Goal: Task Accomplishment & Management: Complete application form

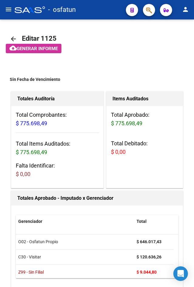
click at [9, 11] on mat-icon "menu" at bounding box center [8, 9] width 7 height 7
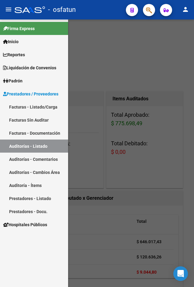
click at [48, 113] on link "Facturas - Listado/Carga" at bounding box center [34, 106] width 68 height 13
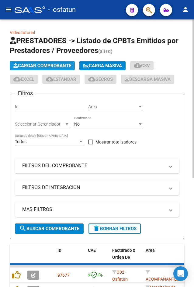
click at [45, 64] on span "Cargar Comprobante" at bounding box center [42, 65] width 58 height 5
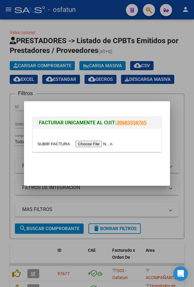
click at [81, 145] on input "file" at bounding box center [75, 144] width 77 height 6
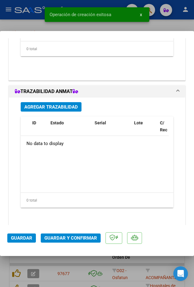
scroll to position [662, 0]
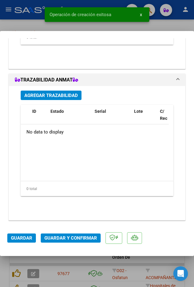
click at [77, 238] on span "Guardar y Confirmar" at bounding box center [70, 237] width 53 height 5
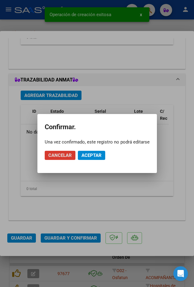
click at [97, 159] on button "Aceptar" at bounding box center [91, 155] width 27 height 9
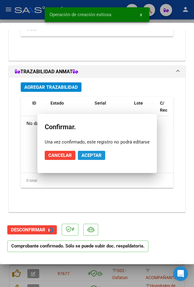
scroll to position [645, 0]
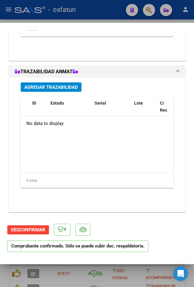
click at [93, 276] on div at bounding box center [97, 143] width 194 height 287
type input "$ 0,00"
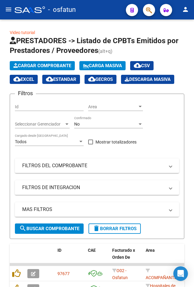
click at [9, 13] on mat-icon "menu" at bounding box center [8, 9] width 7 height 7
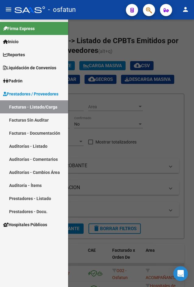
click at [43, 149] on link "Auditorías - Listado" at bounding box center [34, 146] width 68 height 13
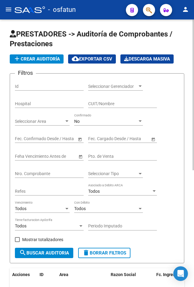
click at [27, 54] on app-list-header "PRESTADORES -> Auditoría de Comprobantes / Prestaciones add Crear Auditoría clo…" at bounding box center [97, 146] width 175 height 234
click at [27, 54] on button "add Crear Auditoría" at bounding box center [37, 58] width 54 height 9
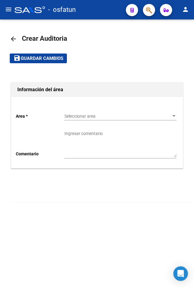
click at [31, 64] on mat-toolbar-row "save Guardar cambios" at bounding box center [97, 58] width 175 height 19
click at [72, 120] on div "Seleccionar area Seleccionar area" at bounding box center [120, 114] width 112 height 12
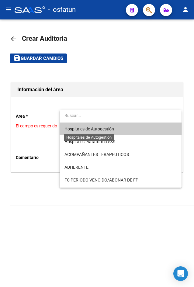
click at [81, 131] on span "Hospitales de Autogestión" at bounding box center [89, 129] width 50 height 5
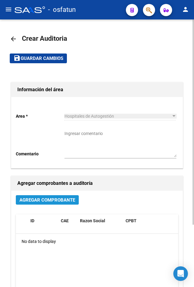
click at [47, 201] on span "Agregar Comprobante" at bounding box center [47, 199] width 56 height 5
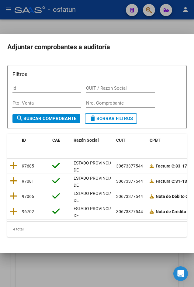
drag, startPoint x: 63, startPoint y: 221, endPoint x: 85, endPoint y: 223, distance: 22.6
click at [85, 222] on datatable-body "97685 [GEOGRAPHIC_DATA][PERSON_NAME] 30673377544 Factura C: 83-171 $ 80.000,00 …" at bounding box center [96, 190] width 179 height 63
click at [10, 162] on icon at bounding box center [14, 165] width 8 height 9
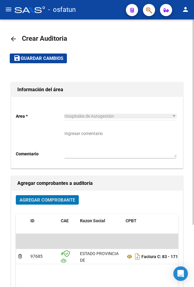
click at [38, 62] on button "save Guardar cambios" at bounding box center [38, 58] width 57 height 9
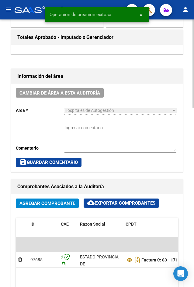
scroll to position [361, 0]
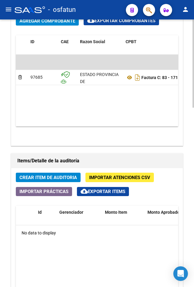
click at [49, 177] on span "Crear Item de Auditoria" at bounding box center [47, 177] width 57 height 5
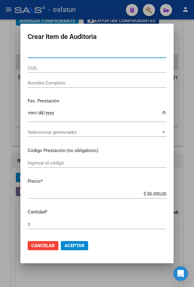
click at [39, 54] on input "Nro Documento" at bounding box center [97, 52] width 139 height 5
paste input "48150279"
type input "48150279"
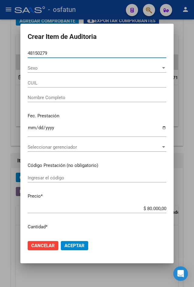
type input "23481502799"
type input "[PERSON_NAME]"
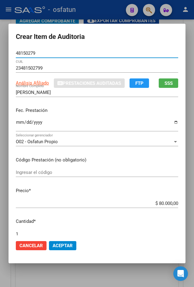
type input "48150279"
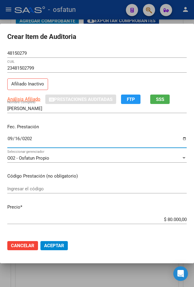
type input "[DATE]"
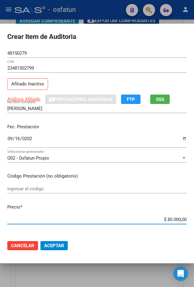
type input "$ 0,02"
type input "$ 0,20"
type input "$ 2,00"
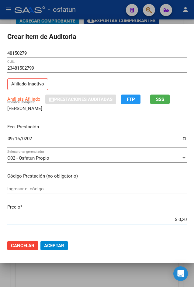
type input "$ 2,00"
type input "$ 20,00"
type input "$ 200,00"
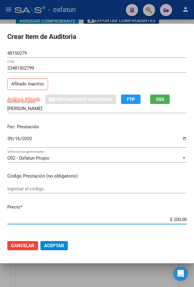
type input "$ 2.000,00"
type input "$ 20.000,00"
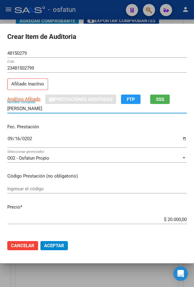
drag, startPoint x: 175, startPoint y: 106, endPoint x: 168, endPoint y: 106, distance: 6.7
click at [174, 106] on input "[PERSON_NAME]" at bounding box center [96, 108] width 179 height 5
click at [166, 104] on button "SSS" at bounding box center [159, 99] width 19 height 9
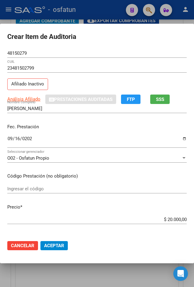
click at [107, 208] on p "Precio *" at bounding box center [96, 207] width 179 height 7
click at [108, 182] on mat-dialog-content "48150279 Nro Documento 23481502799 CUIL Afiliado Inactivo Análisis Afiliado Pre…" at bounding box center [97, 142] width 194 height 187
click at [111, 192] on div "Ingresar el código" at bounding box center [96, 188] width 179 height 9
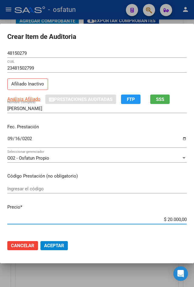
scroll to position [108, 0]
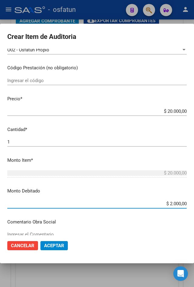
type input "$ 20.000,00"
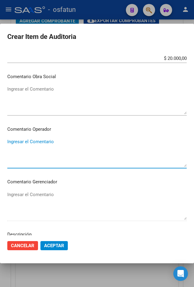
scroll to position [359, 0]
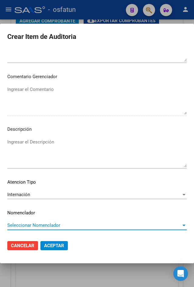
click at [101, 194] on div "Internación" at bounding box center [94, 194] width 174 height 5
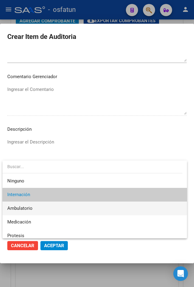
click at [73, 210] on span "Ambulatorio" at bounding box center [94, 209] width 175 height 14
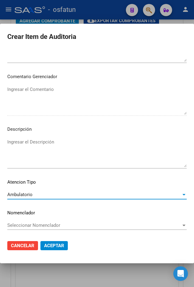
click at [60, 244] on span "Aceptar" at bounding box center [54, 245] width 20 height 5
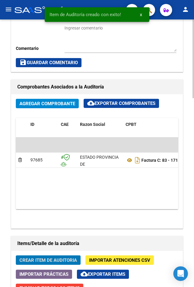
scroll to position [444, 0]
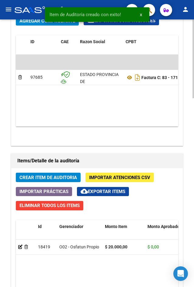
click at [64, 178] on span "Crear Item de Auditoria" at bounding box center [47, 177] width 57 height 5
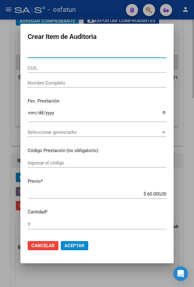
paste input "52554925"
type input "52554925"
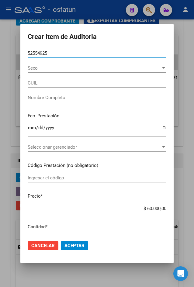
type input "27525549254"
type input "[PERSON_NAME] GUADALUPE"
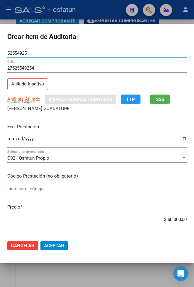
type input "52554925"
click at [164, 101] on span "SSS" at bounding box center [160, 99] width 8 height 5
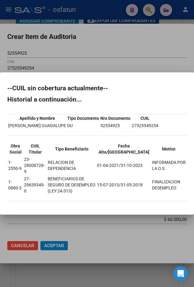
click at [109, 78] on mat-dialog-container "--CUIL sin cobertura actualmente-- Historial a continuación... Apellido y Nombr…" at bounding box center [97, 143] width 194 height 142
click at [92, 81] on mat-dialog-container "--CUIL sin cobertura actualmente-- Historial a continuación... Apellido y Nombr…" at bounding box center [97, 143] width 194 height 142
click at [117, 60] on div at bounding box center [97, 143] width 194 height 287
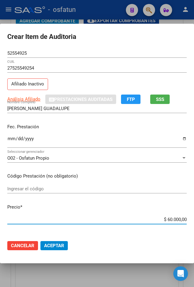
drag, startPoint x: 162, startPoint y: 221, endPoint x: 194, endPoint y: 217, distance: 32.4
click at [194, 217] on html "menu - osfatun person Firma Express Inicio Calendario SSS Instructivos Contacto…" at bounding box center [97, 143] width 194 height 287
type input "$ 0,02"
type input "$ 0,20"
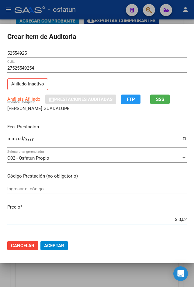
type input "$ 0,20"
type input "$ 2,00"
type input "$ 20,00"
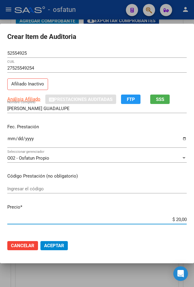
type input "$ 200,00"
type input "$ 2.000,00"
type input "$ 20.000,00"
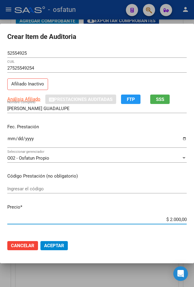
type input "$ 20.000,00"
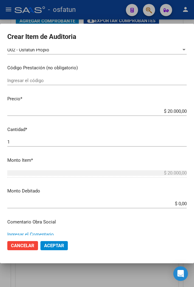
scroll to position [110, 0]
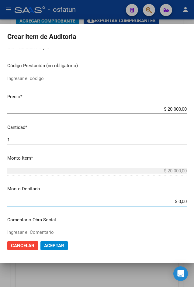
drag, startPoint x: 156, startPoint y: 201, endPoint x: 183, endPoint y: 205, distance: 27.9
click at [183, 205] on mat-dialog-content "52554925 Nro Documento 27525549254 CUIL Afiliado Inactivo Análisis Afiliado Pre…" at bounding box center [97, 142] width 194 height 187
type input "$ 20.000,00"
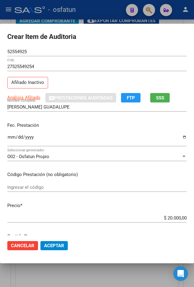
scroll to position [0, 0]
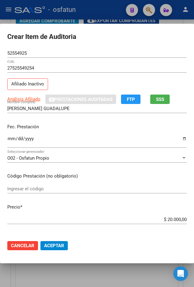
click at [10, 138] on input "Ingresar la fecha" at bounding box center [96, 141] width 179 height 10
type input "[DATE]"
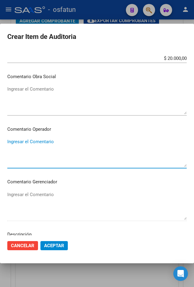
scroll to position [359, 0]
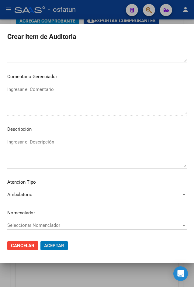
click at [40, 241] on button "Aceptar" at bounding box center [53, 245] width 27 height 9
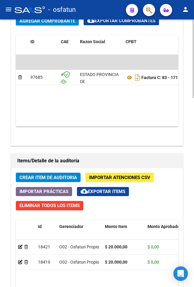
click at [37, 174] on button "Crear Item de Auditoria" at bounding box center [48, 177] width 65 height 9
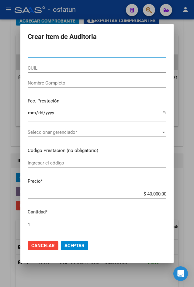
paste input "23389146"
type input "23389146"
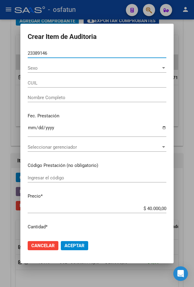
type input "27233891466"
type input "[PERSON_NAME]"
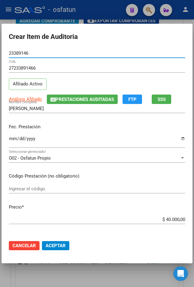
type input "23389146"
click at [163, 100] on span "SSS" at bounding box center [162, 99] width 8 height 5
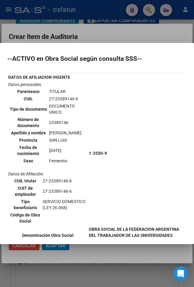
scroll to position [154, 0]
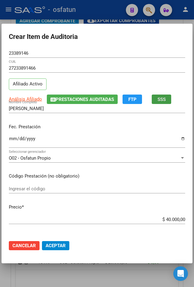
click at [10, 143] on input "Ingresar la fecha" at bounding box center [97, 141] width 176 height 10
type input "[DATE]"
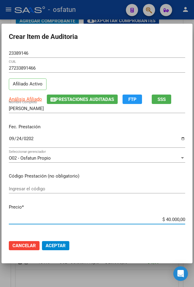
type input "$ 0,02"
type input "$ 0,20"
type input "$ 2,00"
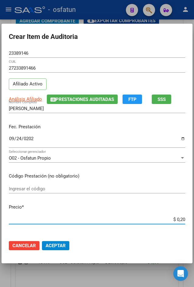
type input "$ 2,00"
type input "$ 20,00"
type input "$ 200,00"
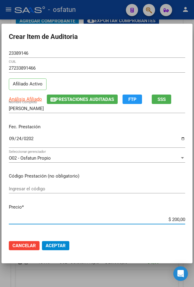
type input "$ 2.000,00"
type input "$ 20.000,00"
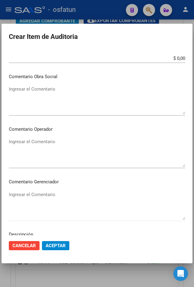
scroll to position [359, 0]
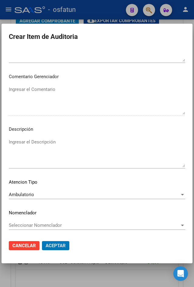
click at [42, 241] on button "Aceptar" at bounding box center [55, 245] width 27 height 9
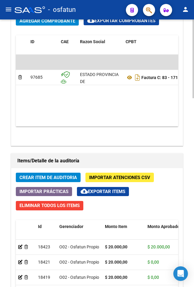
click at [59, 181] on button "Crear Item de Auditoria" at bounding box center [48, 177] width 65 height 9
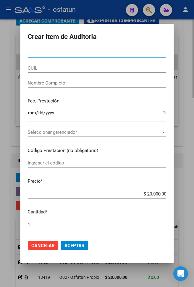
paste input "48150279"
type input "48150279"
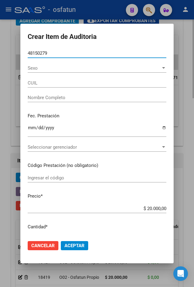
type input "23481502799"
type input "[PERSON_NAME]"
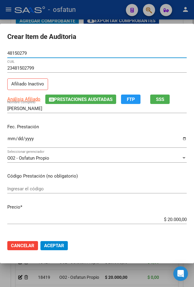
type input "48150279"
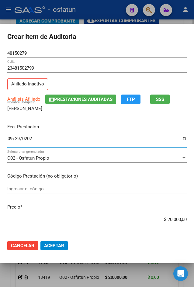
type input "[DATE]"
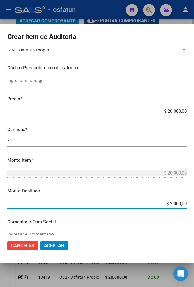
type input "$ 20.000,00"
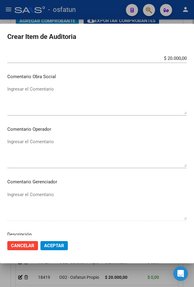
scroll to position [359, 0]
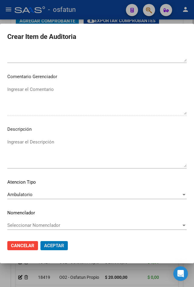
click at [40, 241] on button "Aceptar" at bounding box center [53, 245] width 27 height 9
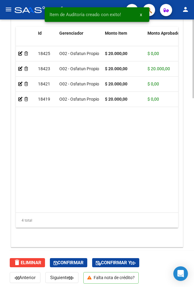
scroll to position [641, 0]
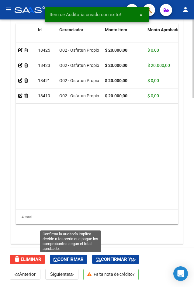
click at [79, 259] on span "Confirmar" at bounding box center [69, 259] width 30 height 5
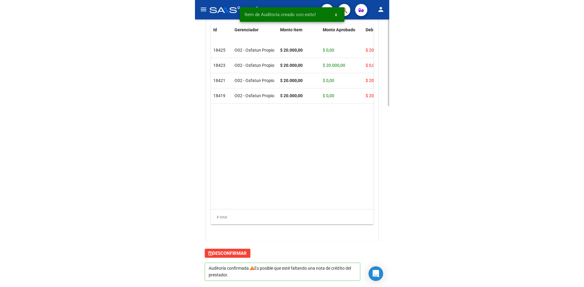
scroll to position [559, 0]
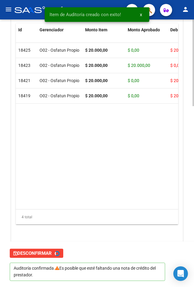
type input "202510"
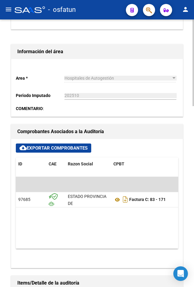
scroll to position [0, 0]
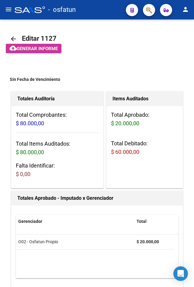
click at [12, 7] on button "menu" at bounding box center [8, 10] width 12 height 12
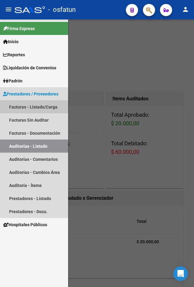
click at [37, 103] on link "Facturas - Listado/Carga" at bounding box center [34, 106] width 68 height 13
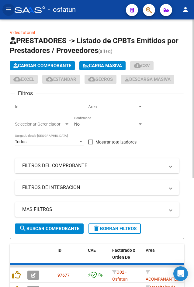
click at [36, 63] on span "Cargar Comprobante" at bounding box center [42, 65] width 58 height 5
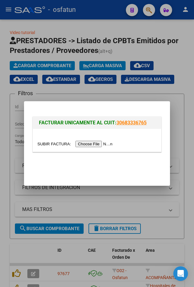
click at [86, 145] on input "file" at bounding box center [75, 144] width 77 height 6
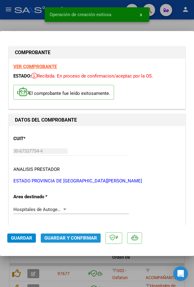
click at [71, 237] on span "Guardar y Confirmar" at bounding box center [70, 237] width 53 height 5
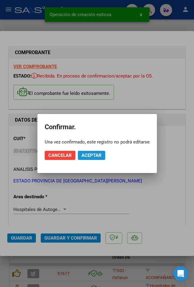
click at [88, 160] on button "Aceptar" at bounding box center [91, 155] width 27 height 9
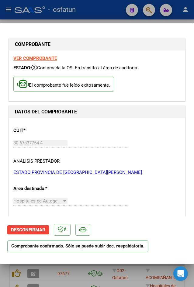
click at [69, 22] on div at bounding box center [97, 143] width 194 height 287
type input "$ 0,00"
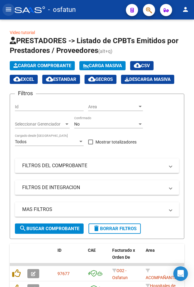
click at [10, 12] on mat-icon "menu" at bounding box center [8, 9] width 7 height 7
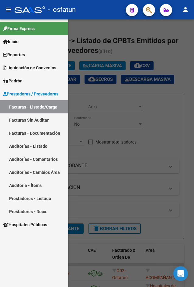
click at [28, 144] on link "Auditorías - Listado" at bounding box center [34, 146] width 68 height 13
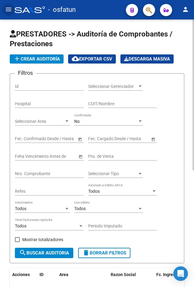
click at [33, 62] on button "add Crear Auditoría" at bounding box center [37, 58] width 54 height 9
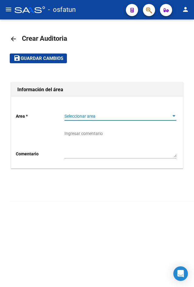
click at [79, 117] on span "Seleccionar area" at bounding box center [117, 116] width 106 height 5
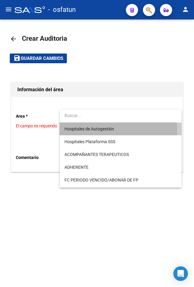
click at [81, 132] on span "Hospitales de Autogestión" at bounding box center [120, 129] width 112 height 13
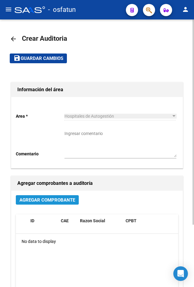
click at [66, 197] on span "Agregar Comprobante" at bounding box center [47, 199] width 56 height 5
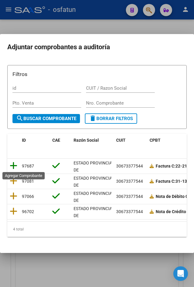
click at [13, 164] on icon at bounding box center [14, 165] width 8 height 9
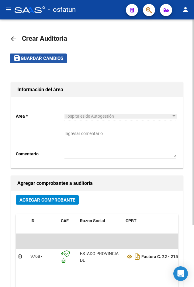
click at [46, 63] on button "save Guardar cambios" at bounding box center [38, 58] width 57 height 9
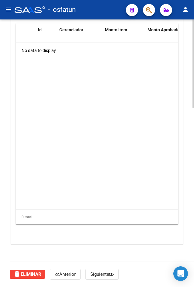
scroll to position [179, 0]
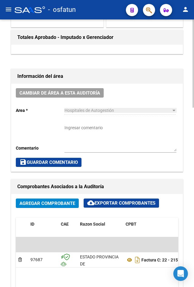
click at [26, 207] on button "Agregar Comprobante" at bounding box center [47, 203] width 63 height 9
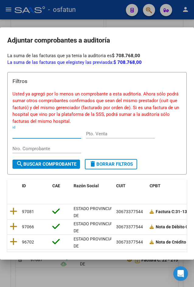
click at [49, 268] on div at bounding box center [97, 143] width 194 height 287
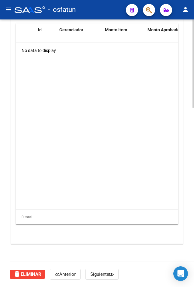
scroll to position [361, 0]
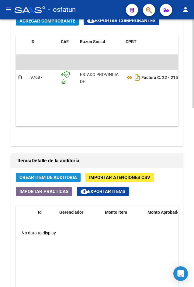
click at [53, 175] on span "Crear Item de Auditoria" at bounding box center [47, 177] width 57 height 5
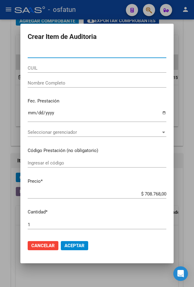
click at [40, 54] on input "Nro Documento" at bounding box center [97, 52] width 139 height 5
paste input "23089838"
type input "23089838"
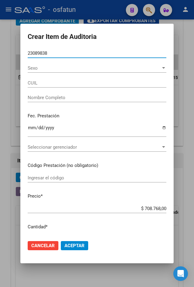
type input "27230898389"
type input "[PERSON_NAME] DE [GEOGRAPHIC_DATA]"
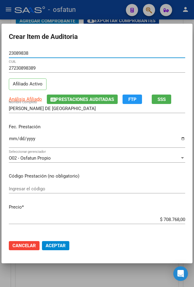
type input "23089838"
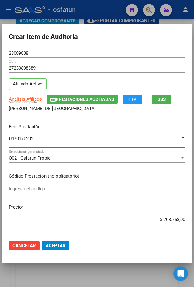
type input "[DATE]"
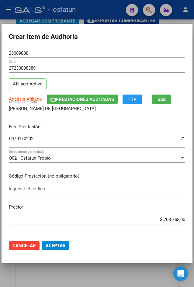
type input "$ 0,01"
type input "$ 0,12"
type input "$ 1,20"
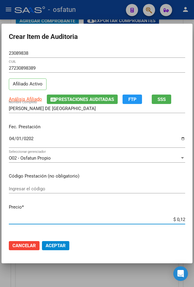
type input "$ 1,20"
type input "$ 12,00"
type input "$ 120,00"
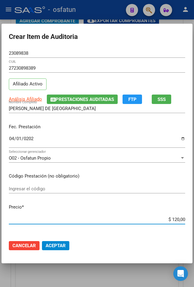
type input "$ 1.200,00"
type input "$ 12.000,00"
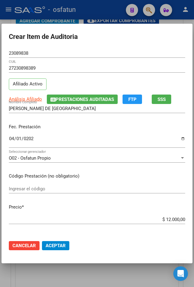
scroll to position [108, 0]
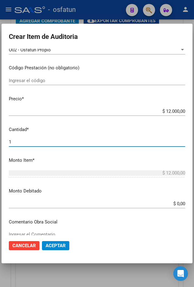
type input "2"
type input "$ 24.000,00"
type input "2"
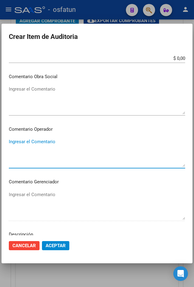
scroll to position [359, 0]
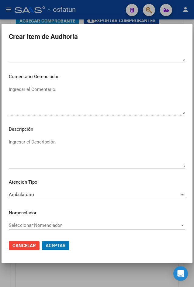
click at [42, 241] on button "Aceptar" at bounding box center [55, 245] width 27 height 9
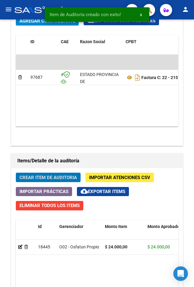
scroll to position [444, 0]
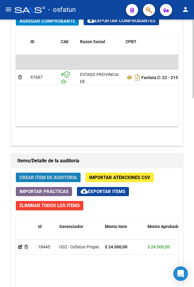
click at [34, 179] on span "Crear Item de Auditoria" at bounding box center [47, 177] width 57 height 5
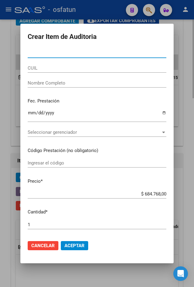
type input "24681147"
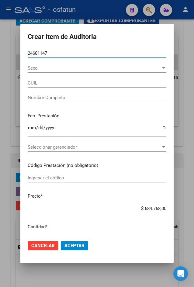
type input "23246811474"
type input "[PERSON_NAME] [PERSON_NAME]"
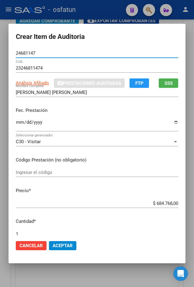
type input "24681147"
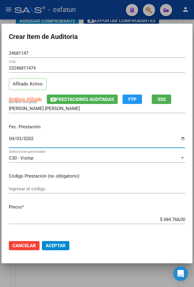
type input "[DATE]"
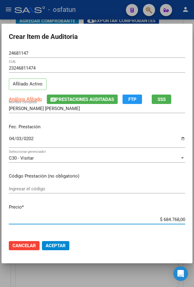
type input "$ 0,01"
type input "$ 0,15"
type input "$ 1,54"
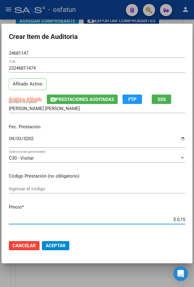
type input "$ 1,54"
type input "$ 15,40"
type input "$ 154,02"
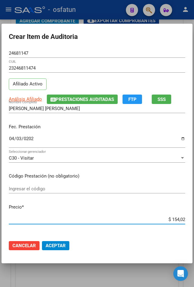
type input "$ 1.540,28"
type input "$ 15.402,88"
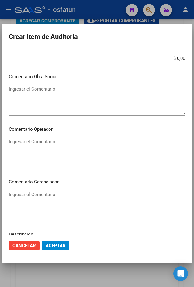
scroll to position [359, 0]
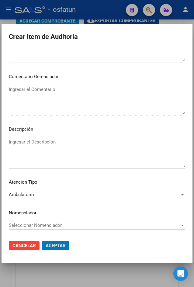
click at [42, 241] on button "Aceptar" at bounding box center [55, 245] width 27 height 9
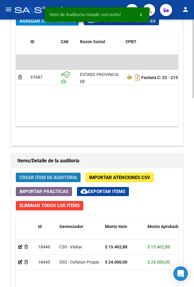
click at [39, 176] on span "Crear Item de Auditoria" at bounding box center [47, 177] width 57 height 5
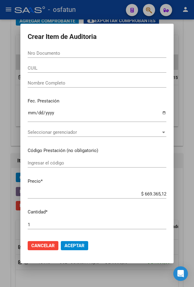
click at [43, 53] on input "Nro Documento" at bounding box center [97, 52] width 139 height 5
paste input "22174200"
type input "22174200"
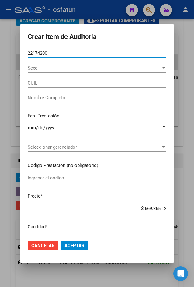
type input "27221742007"
type input "[PERSON_NAME]"
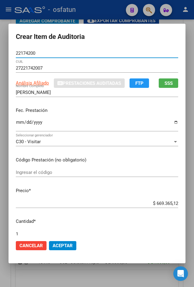
type input "22174200"
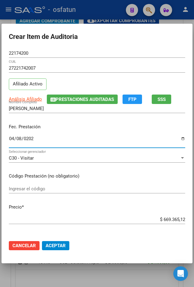
type input "[DATE]"
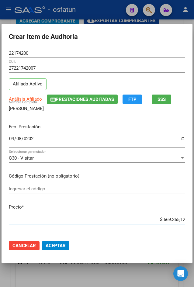
type input "$ 0,02"
type input "$ 0,24"
type input "$ 2,45"
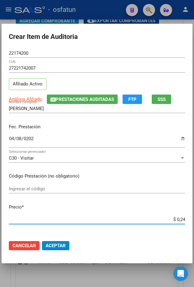
type input "$ 2,45"
type input "$ 24,54"
type input "$ 245,48"
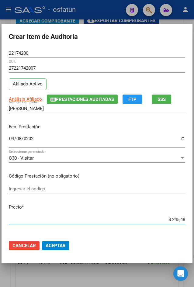
type input "$ 2.454,83"
type input "$ 24.548,35"
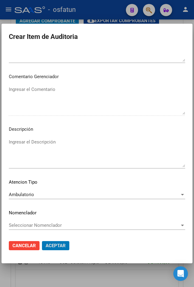
click at [42, 241] on button "Aceptar" at bounding box center [55, 245] width 27 height 9
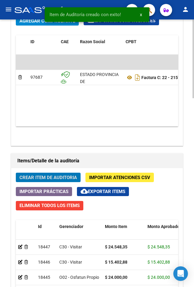
click at [59, 181] on button "Crear Item de Auditoria" at bounding box center [48, 177] width 65 height 9
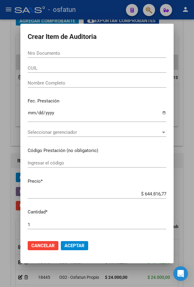
click at [63, 50] on input "Nro Documento" at bounding box center [97, 52] width 139 height 5
paste input "17115778"
type input "17115778"
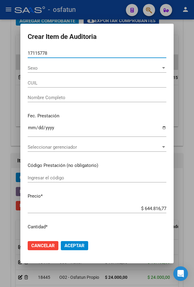
type input "20171157782"
type input "[PERSON_NAME]"
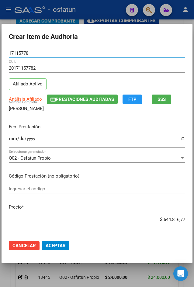
type input "17115778"
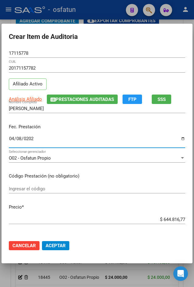
type input "[DATE]"
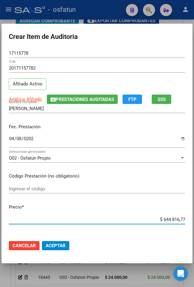
type input "$ 0,04"
type input "$ 0,48"
type input "$ 4,86"
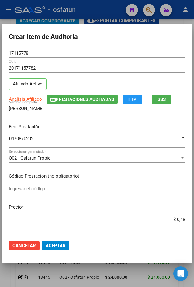
type input "$ 4,86"
type input "$ 48,61"
type input "$ 486,15"
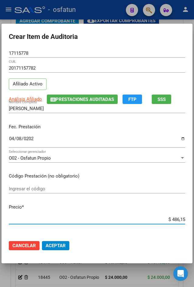
type input "$ 4.861,53"
type input "$ 48.615,35"
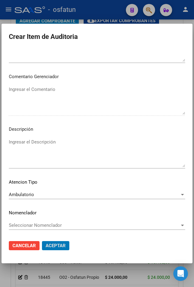
click at [42, 241] on button "Aceptar" at bounding box center [55, 245] width 27 height 9
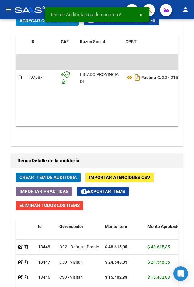
click at [16, 173] on button "Crear Item de Auditoria" at bounding box center [48, 177] width 65 height 9
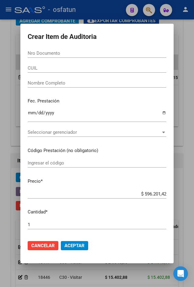
click at [62, 50] on input "Nro Documento" at bounding box center [97, 52] width 139 height 5
paste input "31112423"
type input "31112423"
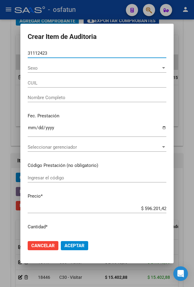
type input "23311124234"
type input "[PERSON_NAME]"
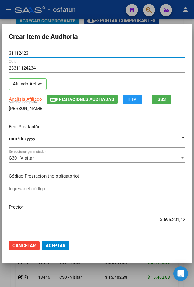
type input "31112423"
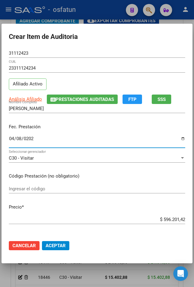
type input "[DATE]"
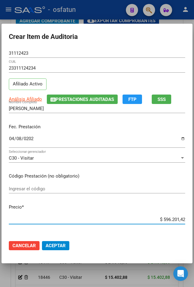
type input "$ 0,02"
type input "$ 0,28"
type input "$ 2,80"
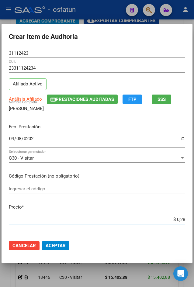
type input "$ 2,80"
type input "$ 28,07"
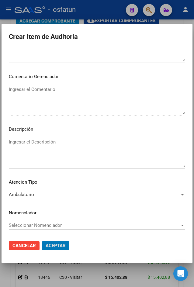
click at [42, 241] on button "Aceptar" at bounding box center [55, 245] width 27 height 9
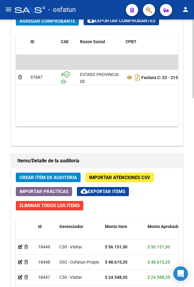
click at [57, 175] on span "Crear Item de Auditoria" at bounding box center [47, 177] width 57 height 5
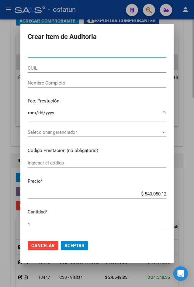
paste input "22174200"
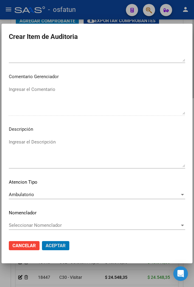
click at [42, 241] on button "Aceptar" at bounding box center [55, 245] width 27 height 9
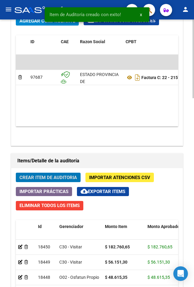
click at [54, 175] on span "Crear Item de Auditoria" at bounding box center [47, 177] width 57 height 5
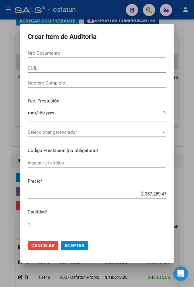
drag, startPoint x: 34, startPoint y: 47, endPoint x: 42, endPoint y: 50, distance: 8.5
click at [38, 48] on form "Crear Item de Auditoria Nro Documento CUIL Nombre Completo Fec. Prestación Ingr…" at bounding box center [97, 143] width 139 height 225
click at [44, 52] on input "Nro Documento" at bounding box center [97, 52] width 139 height 5
paste input "22174200"
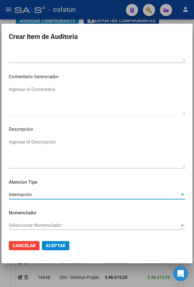
click at [30, 192] on span "Internación" at bounding box center [20, 194] width 23 height 5
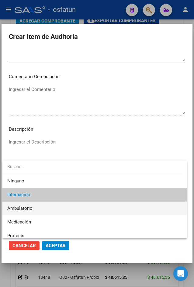
drag, startPoint x: 35, startPoint y: 209, endPoint x: 57, endPoint y: 231, distance: 31.6
click at [36, 210] on span "Ambulatorio" at bounding box center [94, 209] width 175 height 14
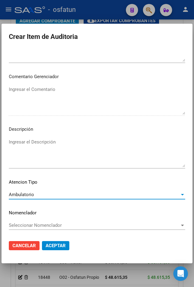
click at [59, 242] on button "Aceptar" at bounding box center [55, 245] width 27 height 9
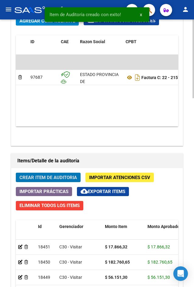
click at [50, 173] on button "Crear Item de Auditoria" at bounding box center [48, 177] width 65 height 9
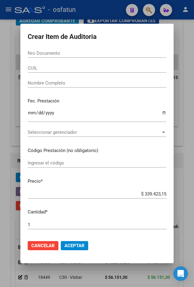
click at [48, 52] on input "Nro Documento" at bounding box center [97, 52] width 139 height 5
paste input "23089838"
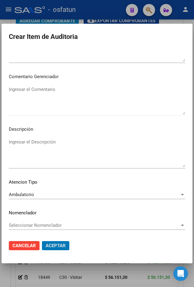
click at [42, 241] on button "Aceptar" at bounding box center [55, 245] width 27 height 9
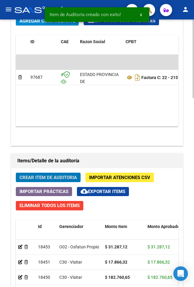
click at [49, 181] on button "Crear Item de Auditoria" at bounding box center [48, 177] width 65 height 9
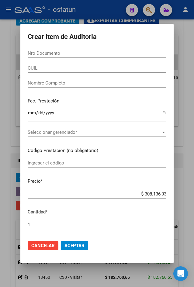
click at [66, 56] on input "Nro Documento" at bounding box center [97, 52] width 139 height 5
paste input "23089838"
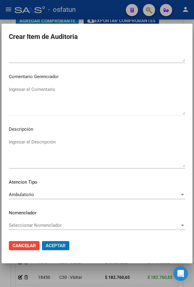
click at [42, 241] on button "Aceptar" at bounding box center [55, 245] width 27 height 9
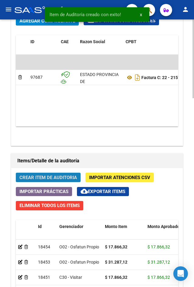
click at [68, 176] on span "Crear Item de Auditoria" at bounding box center [47, 177] width 57 height 5
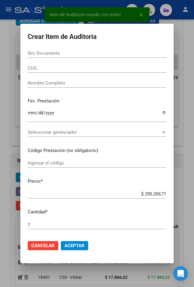
click at [57, 59] on div "Nro Documento" at bounding box center [97, 56] width 139 height 15
click at [58, 53] on input "Nro Documento" at bounding box center [97, 52] width 139 height 5
paste input "21630584"
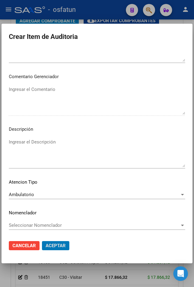
click at [42, 241] on button "Aceptar" at bounding box center [55, 245] width 27 height 9
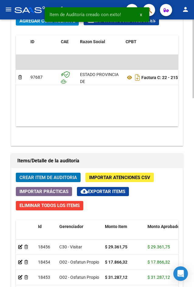
click at [16, 173] on button "Crear Item de Auditoria" at bounding box center [48, 177] width 65 height 9
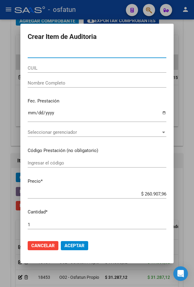
click at [36, 56] on input "Nro Documento" at bounding box center [97, 52] width 139 height 5
paste input "26661652"
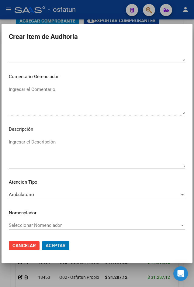
click at [42, 241] on button "Aceptar" at bounding box center [55, 245] width 27 height 9
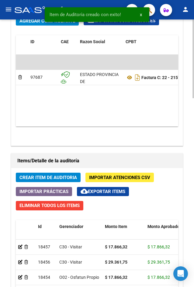
click at [45, 180] on span "Crear Item de Auditoria" at bounding box center [47, 177] width 57 height 5
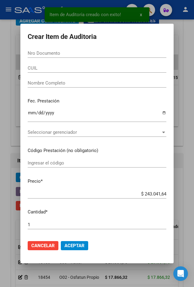
click at [36, 54] on input "Nro Documento" at bounding box center [97, 52] width 139 height 5
paste input "22174200"
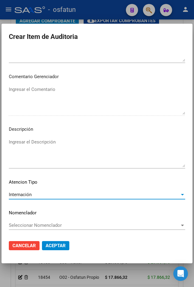
click at [63, 196] on div "Internación" at bounding box center [94, 194] width 171 height 5
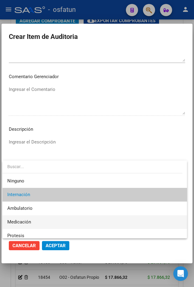
click at [36, 218] on span "Medicación" at bounding box center [94, 222] width 175 height 14
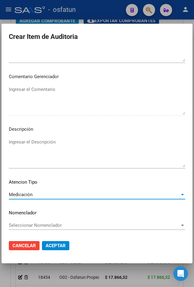
click at [46, 196] on div "Medicación" at bounding box center [94, 194] width 171 height 5
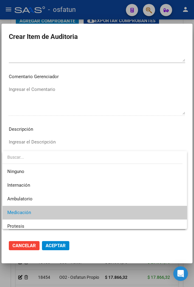
scroll to position [18, 0]
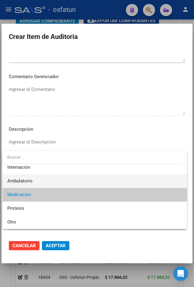
click at [43, 186] on span "Ambulatorio" at bounding box center [94, 181] width 175 height 14
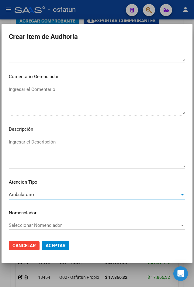
click at [58, 247] on span "Aceptar" at bounding box center [56, 245] width 20 height 5
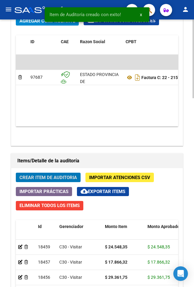
click at [55, 175] on span "Crear Item de Auditoria" at bounding box center [47, 177] width 57 height 5
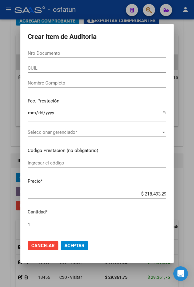
click at [111, 49] on div "Nro Documento" at bounding box center [97, 53] width 139 height 9
paste input "22174200"
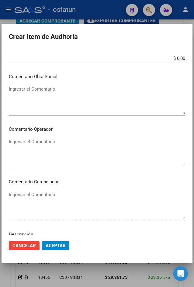
scroll to position [359, 0]
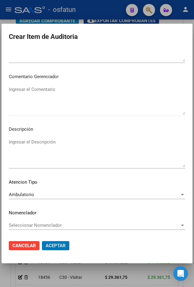
click at [42, 241] on button "Aceptar" at bounding box center [55, 245] width 27 height 9
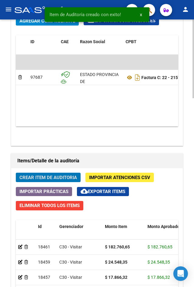
click at [16, 173] on button "Crear Item de Auditoria" at bounding box center [48, 177] width 65 height 9
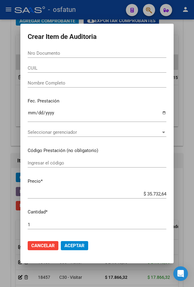
click at [37, 55] on input "Nro Documento" at bounding box center [97, 52] width 139 height 5
paste input "22174200"
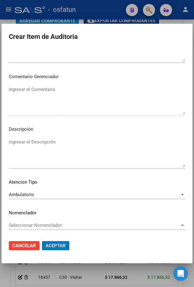
click at [42, 241] on button "Aceptar" at bounding box center [55, 245] width 27 height 9
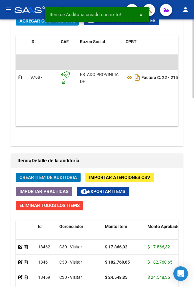
click at [16, 173] on button "Crear Item de Auditoria" at bounding box center [48, 177] width 65 height 9
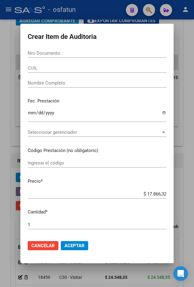
click at [55, 50] on div "Nro Documento" at bounding box center [97, 53] width 139 height 9
paste input "21630584"
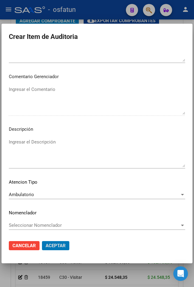
click at [42, 241] on button "Aceptar" at bounding box center [55, 245] width 27 height 9
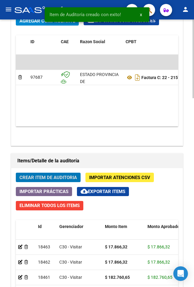
scroll to position [641, 0]
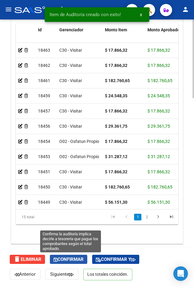
click at [78, 257] on span "Confirmar" at bounding box center [69, 259] width 30 height 5
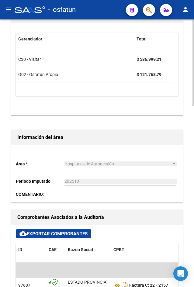
scroll to position [0, 0]
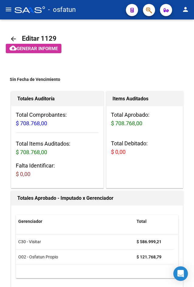
click at [9, 10] on mat-icon "menu" at bounding box center [8, 9] width 7 height 7
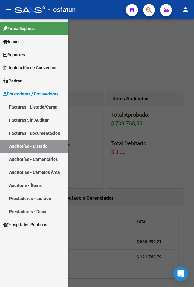
click at [35, 109] on link "Facturas - Listado/Carga" at bounding box center [34, 106] width 68 height 13
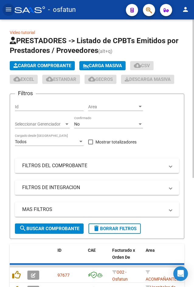
click at [40, 70] on div "Cargar Comprobante Carga Masiva cloud_download CSV cloud_download EXCEL cloud_d…" at bounding box center [97, 72] width 175 height 23
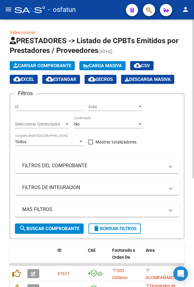
click at [42, 68] on span "Cargar Comprobante" at bounding box center [42, 65] width 58 height 5
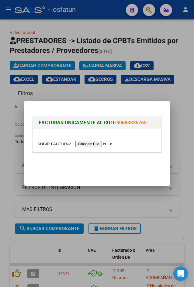
click at [99, 145] on input "file" at bounding box center [75, 144] width 77 height 6
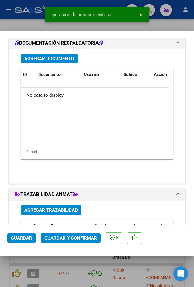
scroll to position [662, 0]
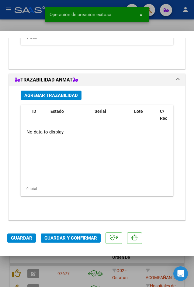
click at [66, 237] on span "Guardar y Confirmar" at bounding box center [70, 237] width 53 height 5
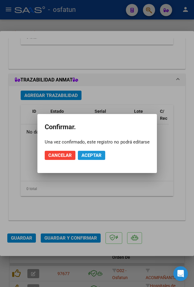
click at [98, 156] on span "Aceptar" at bounding box center [92, 155] width 20 height 5
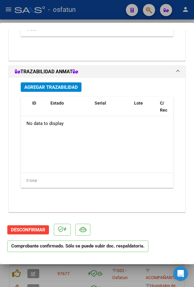
click at [24, 22] on div at bounding box center [97, 143] width 194 height 287
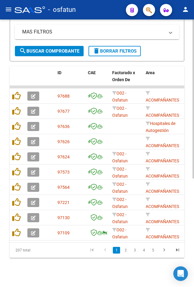
scroll to position [0, 0]
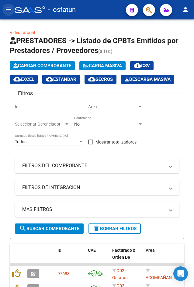
click at [12, 4] on button "menu" at bounding box center [8, 10] width 12 height 12
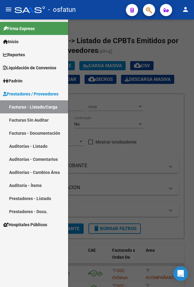
click at [38, 144] on link "Auditorías - Listado" at bounding box center [34, 146] width 68 height 13
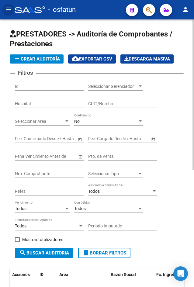
click at [37, 61] on span "add Crear Auditoría" at bounding box center [36, 58] width 47 height 5
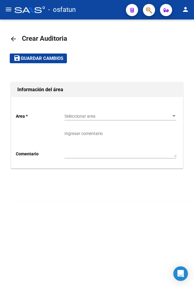
click at [80, 113] on div "Seleccionar area Seleccionar area" at bounding box center [120, 114] width 112 height 12
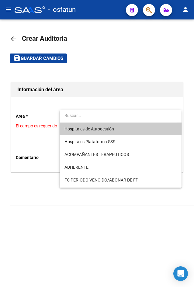
click at [79, 127] on span "Hospitales de Autogestión" at bounding box center [89, 129] width 50 height 5
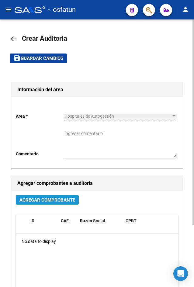
click at [61, 203] on button "Agregar Comprobante" at bounding box center [47, 199] width 63 height 9
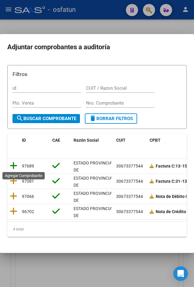
click at [17, 166] on icon at bounding box center [14, 165] width 8 height 9
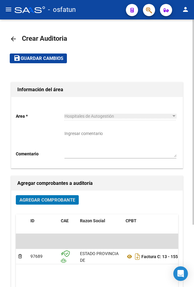
click at [50, 58] on span "Guardar cambios" at bounding box center [42, 58] width 43 height 5
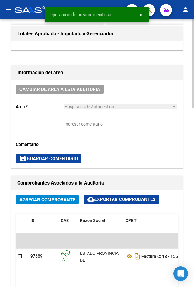
scroll to position [365, 0]
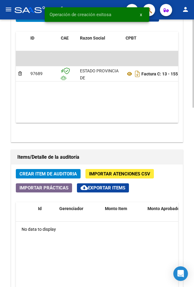
click at [60, 169] on button "Crear Item de Auditoria" at bounding box center [48, 173] width 65 height 9
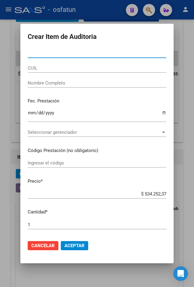
click at [83, 54] on input "Nro Documento" at bounding box center [97, 52] width 139 height 5
paste input "39092396"
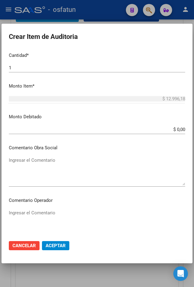
scroll to position [359, 0]
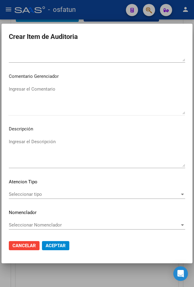
click at [17, 198] on div "Seleccionar tipo Seleccionar tipo" at bounding box center [97, 194] width 176 height 9
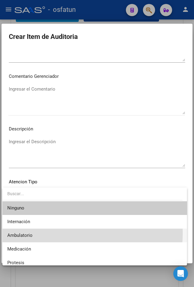
click at [42, 233] on span "Ambulatorio" at bounding box center [94, 236] width 175 height 14
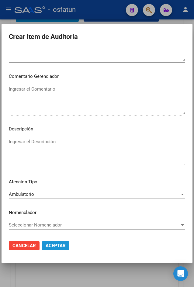
click at [51, 244] on span "Aceptar" at bounding box center [56, 245] width 20 height 5
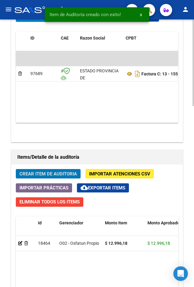
scroll to position [448, 0]
click at [58, 173] on span "Crear Item de Auditoria" at bounding box center [47, 173] width 57 height 5
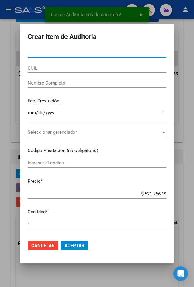
click at [114, 55] on input "Nro Documento" at bounding box center [97, 52] width 139 height 5
paste input "24681477"
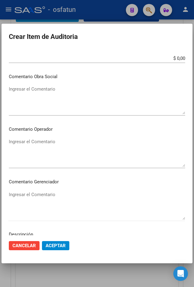
scroll to position [359, 0]
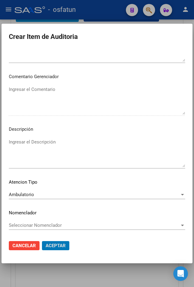
click at [42, 241] on button "Aceptar" at bounding box center [55, 245] width 27 height 9
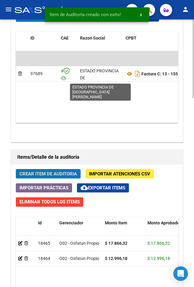
click at [16, 169] on button "Crear Item de Auditoria" at bounding box center [48, 173] width 65 height 9
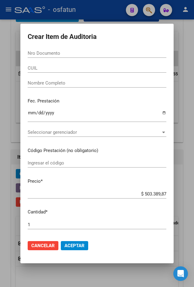
click at [88, 52] on input "Nro Documento" at bounding box center [97, 52] width 139 height 5
paste input "24681477"
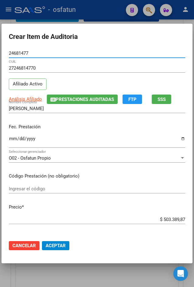
drag, startPoint x: 68, startPoint y: 53, endPoint x: -180, endPoint y: 57, distance: 247.6
click at [0, 57] on html "menu - osfatun person Firma Express Inicio Calendario SSS Instructivos Contacto…" at bounding box center [97, 143] width 194 height 287
paste input "94906649"
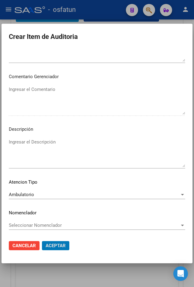
click at [42, 241] on button "Aceptar" at bounding box center [55, 245] width 27 height 9
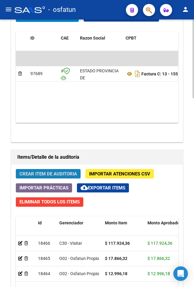
click at [45, 178] on button "Crear Item de Auditoria" at bounding box center [48, 173] width 65 height 9
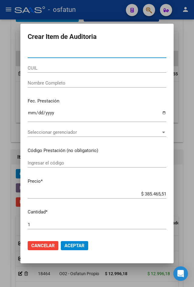
paste input "37599283"
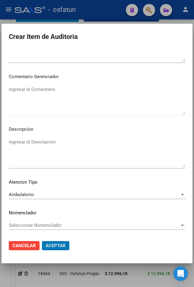
click at [42, 241] on button "Aceptar" at bounding box center [55, 245] width 27 height 9
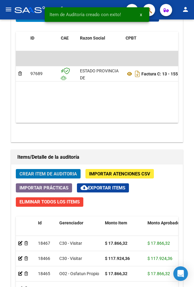
click at [16, 169] on button "Crear Item de Auditoria" at bounding box center [48, 173] width 65 height 9
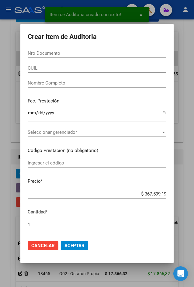
click at [85, 53] on input "Nro Documento" at bounding box center [97, 52] width 139 height 5
paste input "33888450"
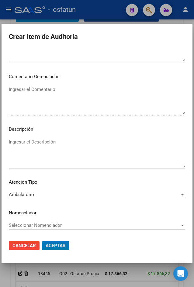
click at [42, 241] on button "Aceptar" at bounding box center [55, 245] width 27 height 9
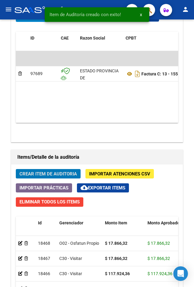
click at [16, 169] on button "Crear Item de Auditoria" at bounding box center [48, 173] width 65 height 9
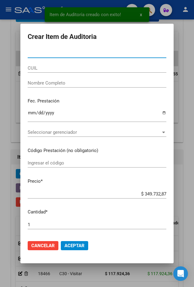
click at [43, 56] on input "Nro Documento" at bounding box center [97, 52] width 139 height 5
paste input "48527242"
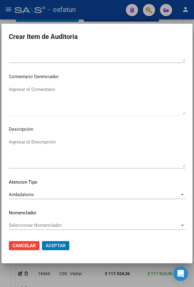
click at [42, 241] on button "Aceptar" at bounding box center [55, 245] width 27 height 9
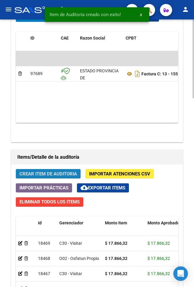
click at [39, 176] on span "Crear Item de Auditoria" at bounding box center [47, 173] width 57 height 5
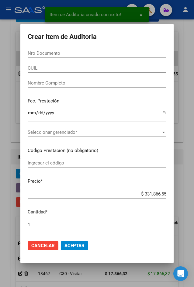
click at [90, 56] on input "Nro Documento" at bounding box center [97, 52] width 139 height 5
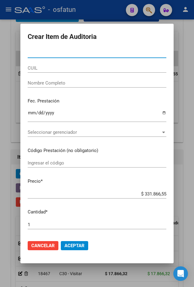
paste input "17123466"
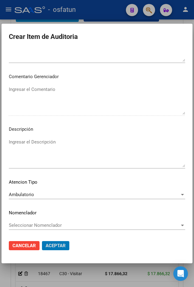
click at [42, 241] on button "Aceptar" at bounding box center [55, 245] width 27 height 9
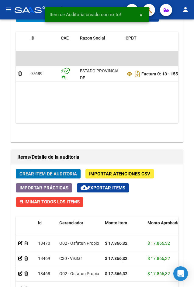
click at [16, 169] on button "Crear Item de Auditoria" at bounding box center [48, 173] width 65 height 9
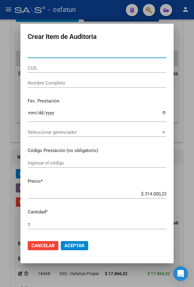
click at [99, 55] on input "Nro Documento" at bounding box center [97, 52] width 139 height 5
paste input "48527242"
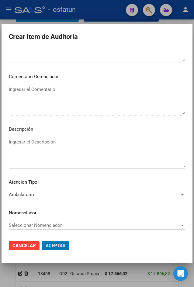
click at [42, 241] on button "Aceptar" at bounding box center [55, 245] width 27 height 9
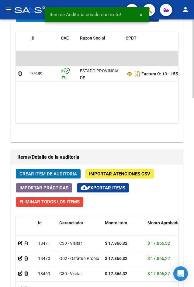
click at [16, 169] on button "Crear Item de Auditoria" at bounding box center [48, 173] width 65 height 9
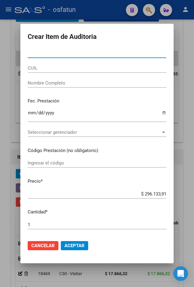
click at [68, 52] on input "Nro Documento" at bounding box center [97, 52] width 139 height 5
paste input "27877940"
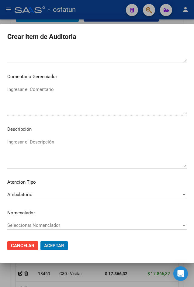
click at [40, 241] on button "Aceptar" at bounding box center [53, 245] width 27 height 9
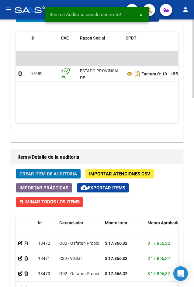
click at [16, 169] on button "Crear Item de Auditoria" at bounding box center [48, 173] width 65 height 9
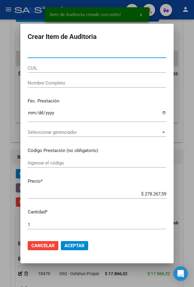
click at [75, 56] on input "Nro Documento" at bounding box center [97, 52] width 139 height 5
paste input "39395495"
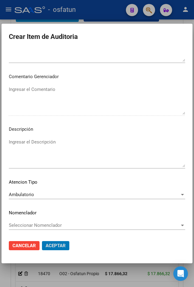
click at [42, 241] on button "Aceptar" at bounding box center [55, 245] width 27 height 9
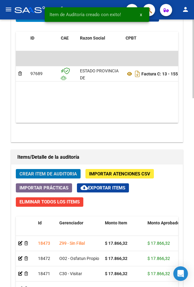
click at [16, 169] on button "Crear Item de Auditoria" at bounding box center [48, 173] width 65 height 9
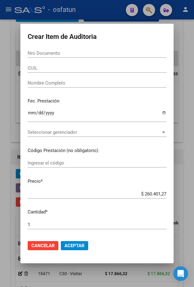
click at [102, 57] on div "Nro Documento" at bounding box center [97, 53] width 139 height 9
paste input "39395495"
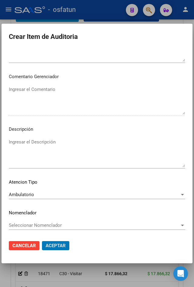
click at [42, 241] on button "Aceptar" at bounding box center [55, 245] width 27 height 9
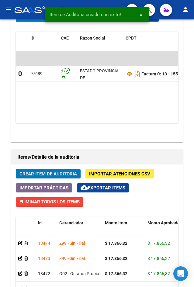
click at [16, 169] on button "Crear Item de Auditoria" at bounding box center [48, 173] width 65 height 9
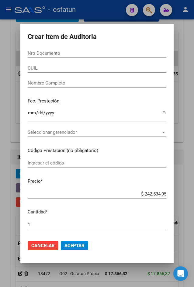
click at [90, 53] on input "Nro Documento" at bounding box center [97, 52] width 139 height 5
paste input "27877940"
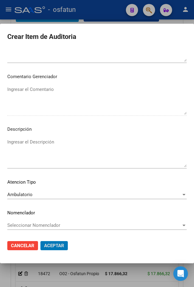
click at [40, 241] on button "Aceptar" at bounding box center [53, 245] width 27 height 9
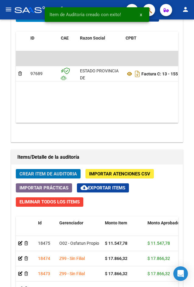
click at [16, 169] on button "Crear Item de Auditoria" at bounding box center [48, 173] width 65 height 9
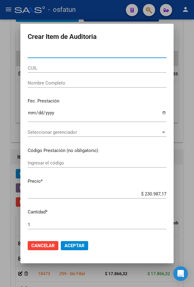
click at [88, 56] on input "Nro Documento" at bounding box center [97, 52] width 139 height 5
paste input "21984885"
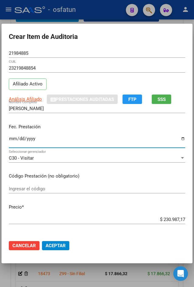
click at [182, 106] on app-form-text-field "[PERSON_NAME] Nombre Completo" at bounding box center [99, 108] width 181 height 5
drag, startPoint x: 89, startPoint y: 113, endPoint x: 87, endPoint y: 109, distance: 4.8
click at [88, 113] on div "[PERSON_NAME] Nombre Completo" at bounding box center [97, 108] width 176 height 9
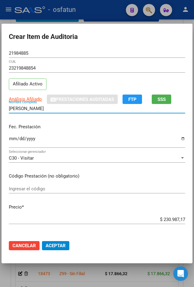
click at [87, 109] on input "[PERSON_NAME]" at bounding box center [97, 108] width 176 height 5
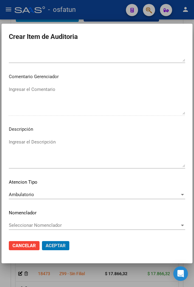
click at [42, 241] on button "Aceptar" at bounding box center [55, 245] width 27 height 9
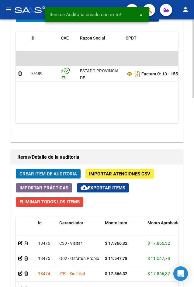
click at [16, 169] on button "Crear Item de Auditoria" at bounding box center [48, 173] width 65 height 9
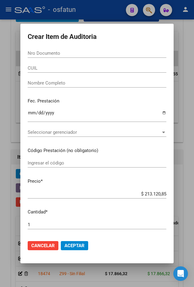
click at [70, 52] on input "Nro Documento" at bounding box center [97, 52] width 139 height 5
paste input "39092396"
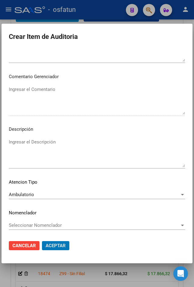
click at [42, 241] on button "Aceptar" at bounding box center [55, 245] width 27 height 9
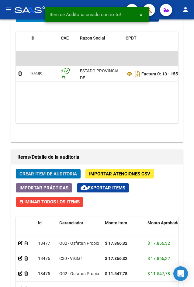
click at [16, 169] on button "Crear Item de Auditoria" at bounding box center [48, 173] width 65 height 9
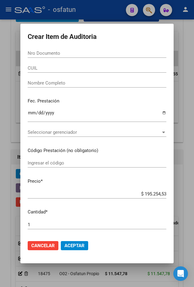
click at [52, 64] on div "CUIL" at bounding box center [97, 68] width 139 height 9
click at [59, 53] on input "Nro Documento" at bounding box center [97, 52] width 139 height 5
paste input "53572003"
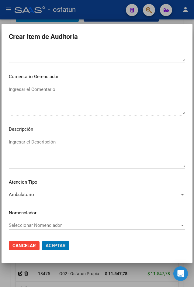
click at [42, 241] on button "Aceptar" at bounding box center [55, 245] width 27 height 9
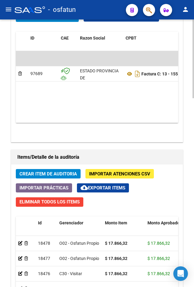
click at [44, 176] on span "Crear Item de Auditoria" at bounding box center [47, 173] width 57 height 5
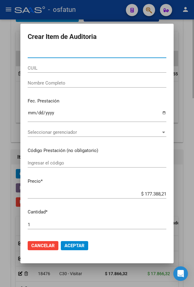
paste input "35916698"
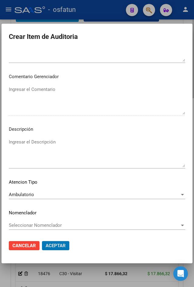
click at [42, 241] on button "Aceptar" at bounding box center [55, 245] width 27 height 9
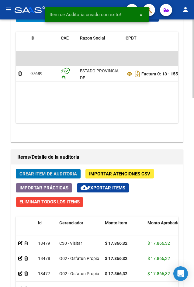
click at [16, 169] on button "Crear Item de Auditoria" at bounding box center [48, 173] width 65 height 9
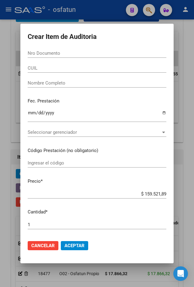
click at [36, 49] on div "Nro Documento" at bounding box center [97, 53] width 139 height 9
paste input "27499729"
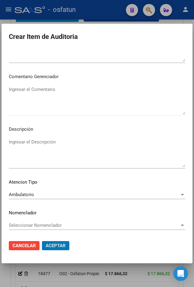
click at [42, 241] on button "Aceptar" at bounding box center [55, 245] width 27 height 9
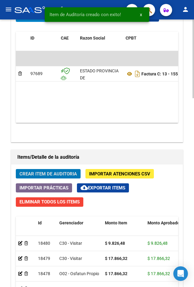
click at [16, 169] on button "Crear Item de Auditoria" at bounding box center [48, 173] width 65 height 9
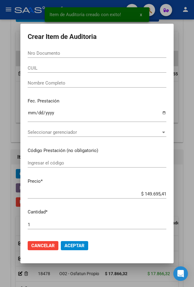
click at [61, 50] on input "Nro Documento" at bounding box center [97, 52] width 139 height 5
paste input "22176578"
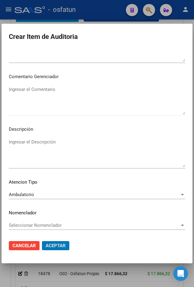
click at [42, 241] on button "Aceptar" at bounding box center [55, 245] width 27 height 9
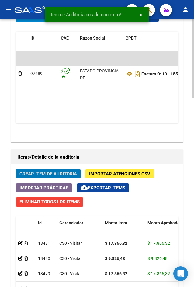
click at [16, 169] on button "Crear Item de Auditoria" at bounding box center [48, 173] width 65 height 9
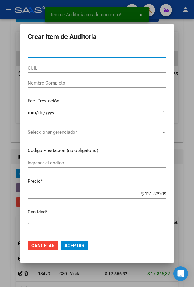
click at [56, 56] on input "Nro Documento" at bounding box center [97, 52] width 139 height 5
paste input "54161758"
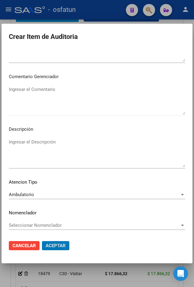
click at [42, 241] on button "Aceptar" at bounding box center [55, 245] width 27 height 9
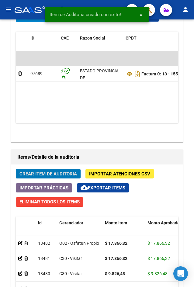
click at [16, 169] on button "Crear Item de Auditoria" at bounding box center [48, 173] width 65 height 9
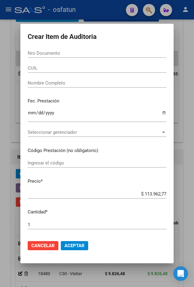
click at [58, 55] on input "Nro Documento" at bounding box center [97, 52] width 139 height 5
paste input "41123189"
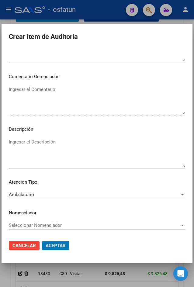
click at [42, 241] on button "Aceptar" at bounding box center [55, 245] width 27 height 9
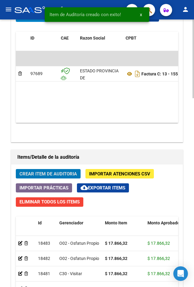
click at [16, 169] on button "Crear Item de Auditoria" at bounding box center [48, 173] width 65 height 9
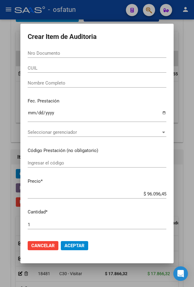
click at [116, 57] on div "Nro Documento" at bounding box center [97, 53] width 139 height 9
paste input "41504389"
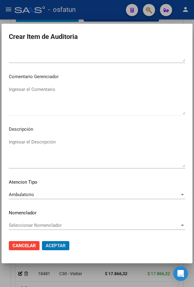
click at [42, 241] on button "Aceptar" at bounding box center [55, 245] width 27 height 9
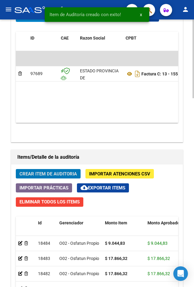
click at [16, 169] on button "Crear Item de Auditoria" at bounding box center [48, 173] width 65 height 9
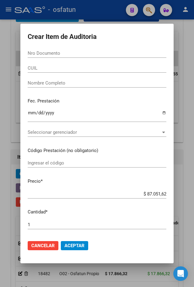
click at [182, 117] on div at bounding box center [97, 143] width 194 height 287
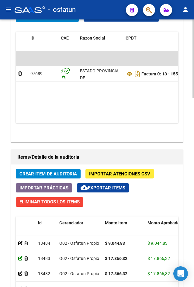
click at [20, 256] on icon at bounding box center [20, 258] width 4 height 4
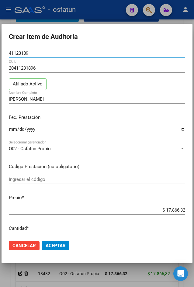
click at [21, 263] on div at bounding box center [97, 143] width 194 height 287
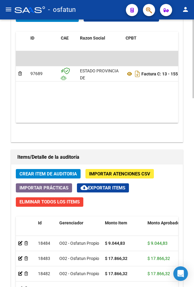
click at [36, 172] on span "Crear Item de Auditoria" at bounding box center [47, 173] width 57 height 5
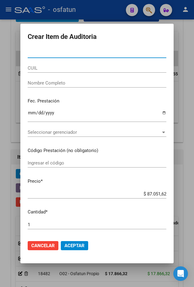
paste input "41504389"
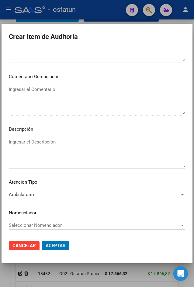
click at [42, 241] on button "Aceptar" at bounding box center [55, 245] width 27 height 9
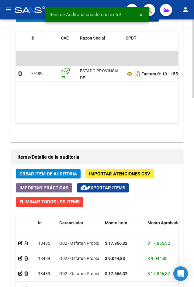
click at [68, 173] on span "Crear Item de Auditoria" at bounding box center [47, 173] width 57 height 5
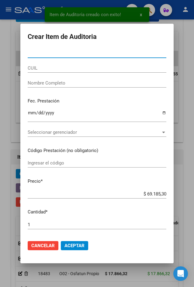
paste input "36227263"
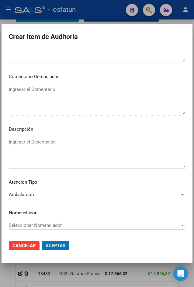
click at [42, 241] on button "Aceptar" at bounding box center [55, 245] width 27 height 9
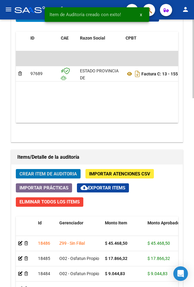
click at [57, 171] on span "Crear Item de Auditoria" at bounding box center [47, 173] width 57 height 5
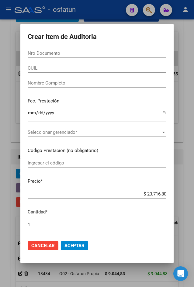
click at [77, 55] on input "Nro Documento" at bounding box center [97, 52] width 139 height 5
paste input "36227263"
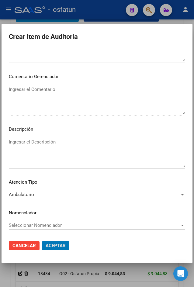
click at [42, 241] on button "Aceptar" at bounding box center [55, 245] width 27 height 9
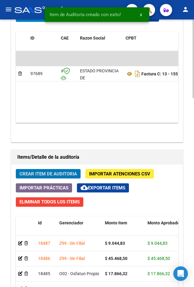
click at [23, 170] on button "Crear Item de Auditoria" at bounding box center [48, 173] width 65 height 9
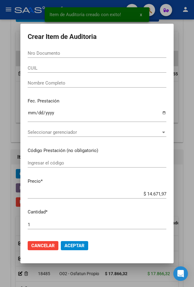
click at [87, 52] on input "Nro Documento" at bounding box center [97, 52] width 139 height 5
paste input "48270040"
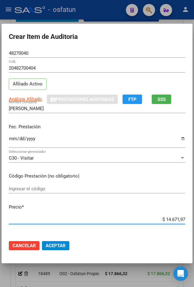
scroll to position [359, 0]
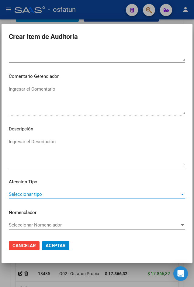
click at [52, 192] on span "Seleccionar tipo" at bounding box center [94, 194] width 171 height 5
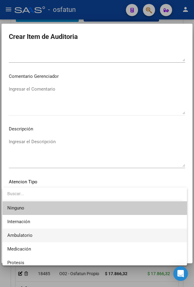
click at [40, 232] on span "Ambulatorio" at bounding box center [94, 236] width 175 height 14
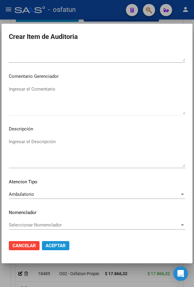
click at [54, 242] on button "Aceptar" at bounding box center [55, 245] width 27 height 9
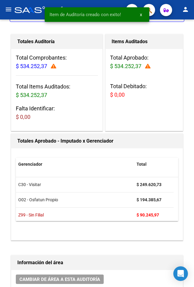
scroll to position [0, 0]
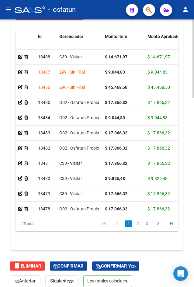
scroll to position [641, 0]
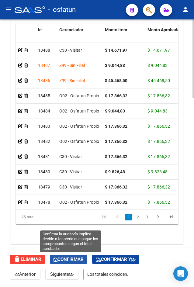
click at [71, 262] on span "Confirmar" at bounding box center [69, 259] width 30 height 5
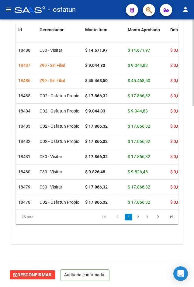
scroll to position [559, 0]
type input "202510"
